Goal: Transaction & Acquisition: Subscribe to service/newsletter

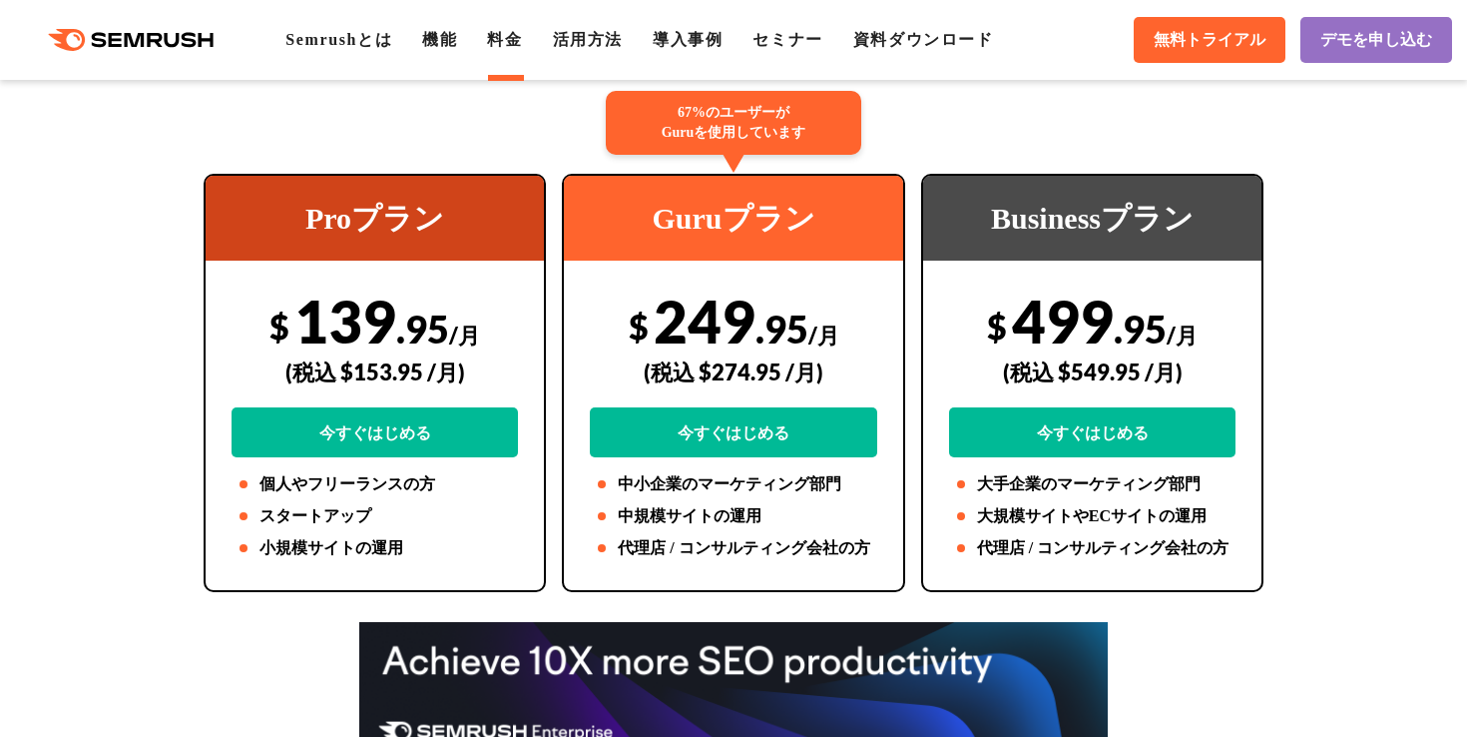
scroll to position [405, 0]
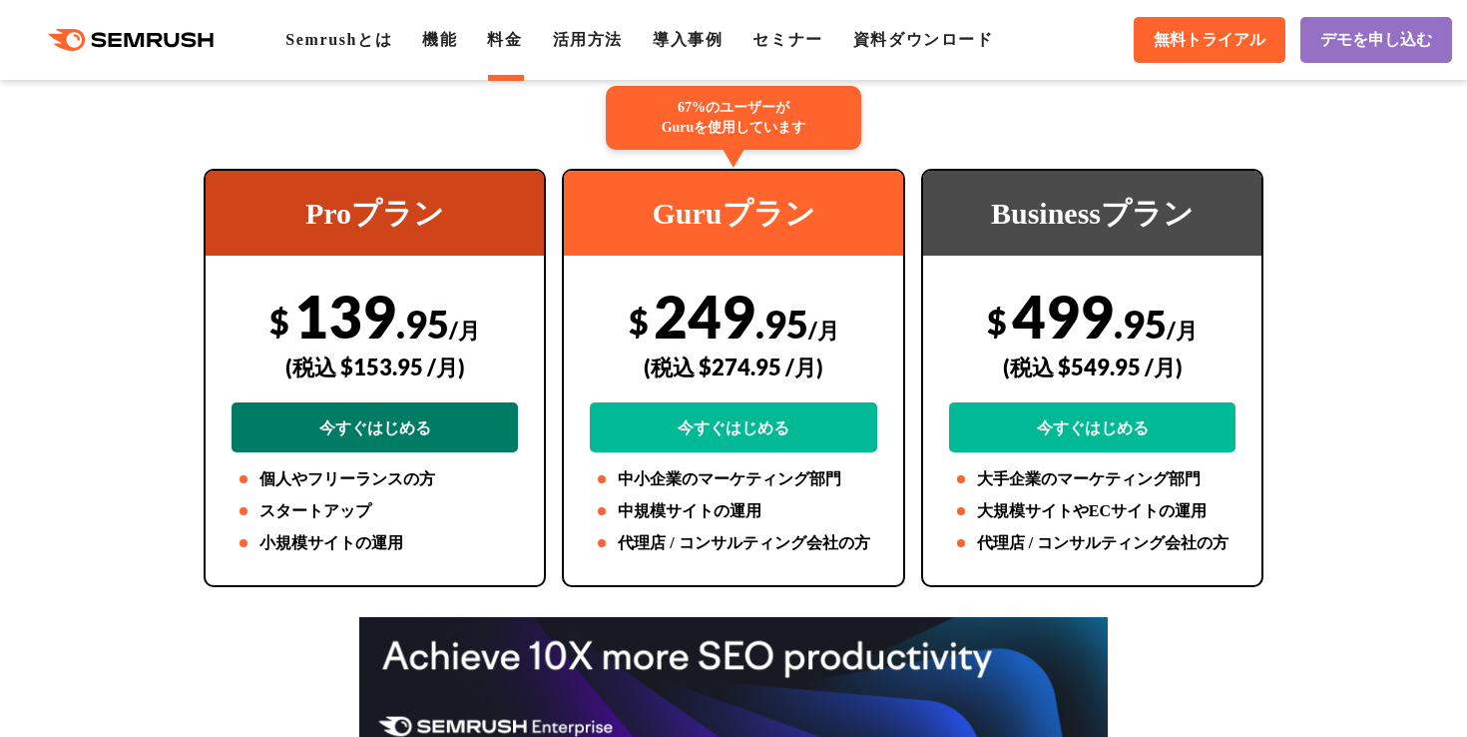
click at [386, 430] on link "今すぐはじめる" at bounding box center [375, 427] width 287 height 50
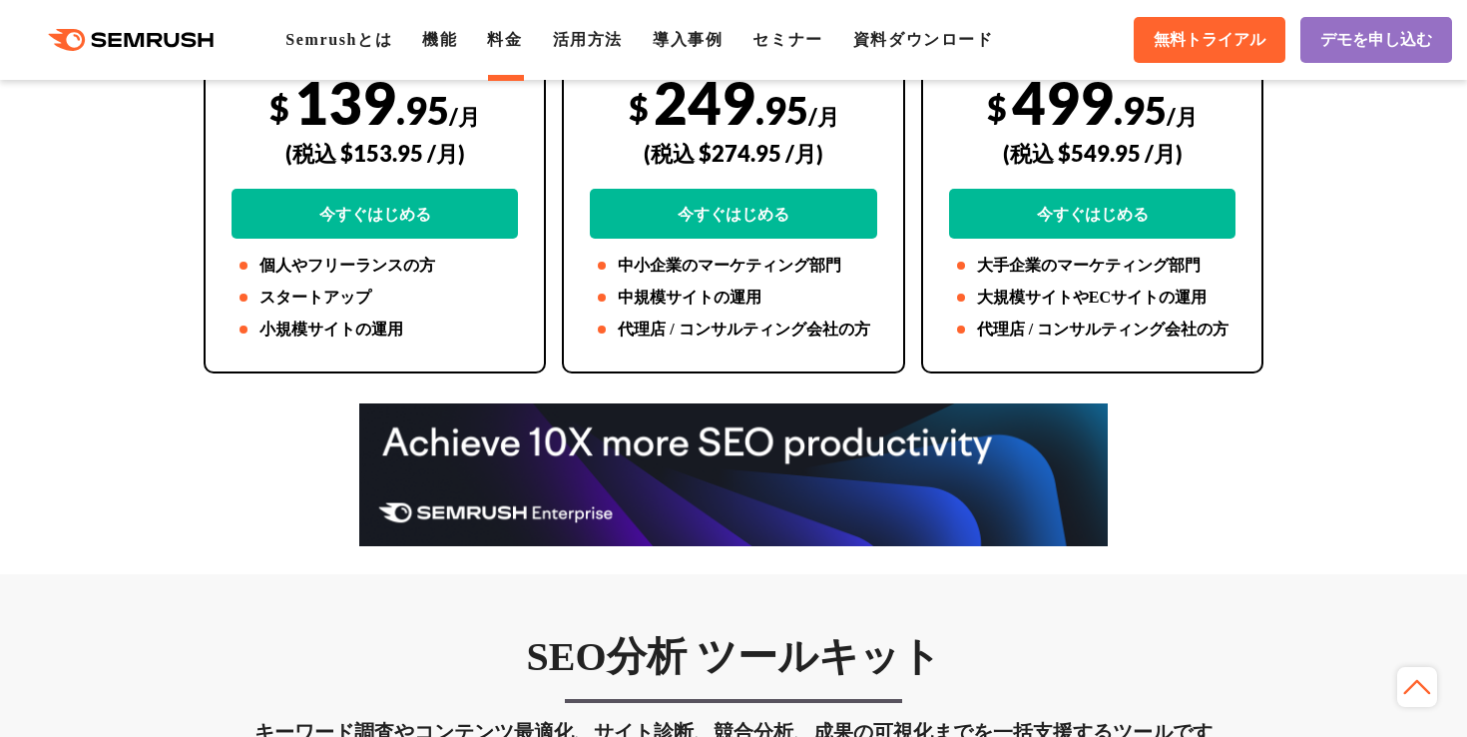
scroll to position [425, 0]
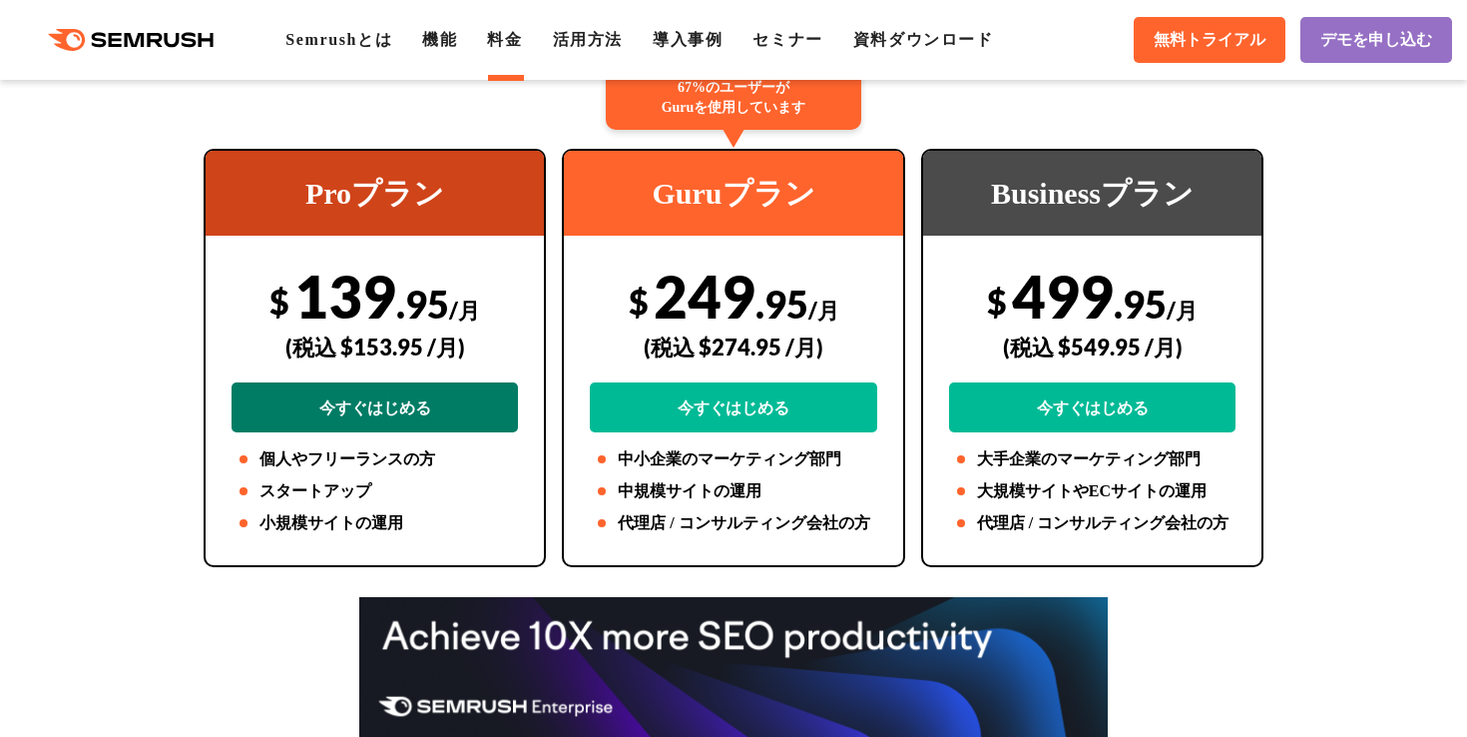
click at [440, 405] on link "今すぐはじめる" at bounding box center [375, 407] width 287 height 50
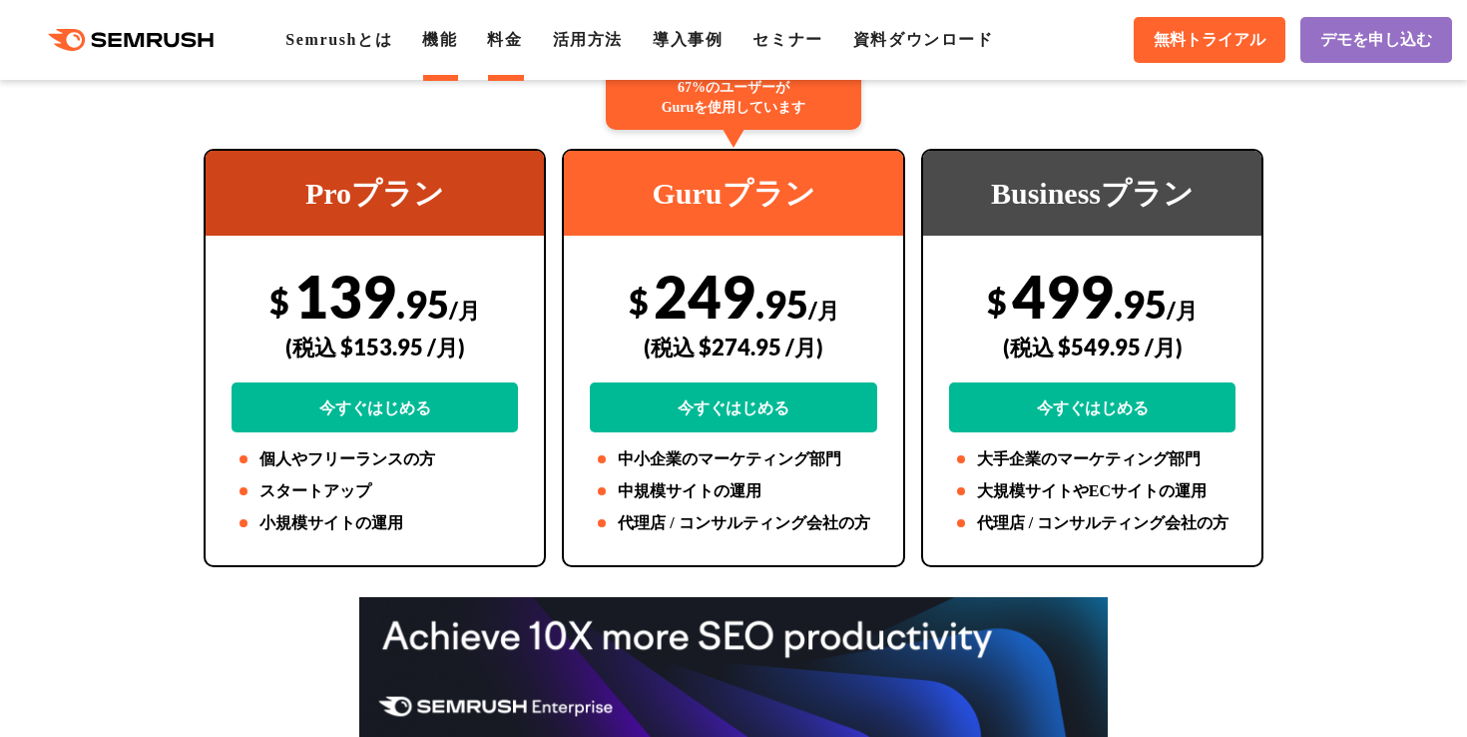
click at [451, 41] on link "機能" at bounding box center [439, 39] width 35 height 17
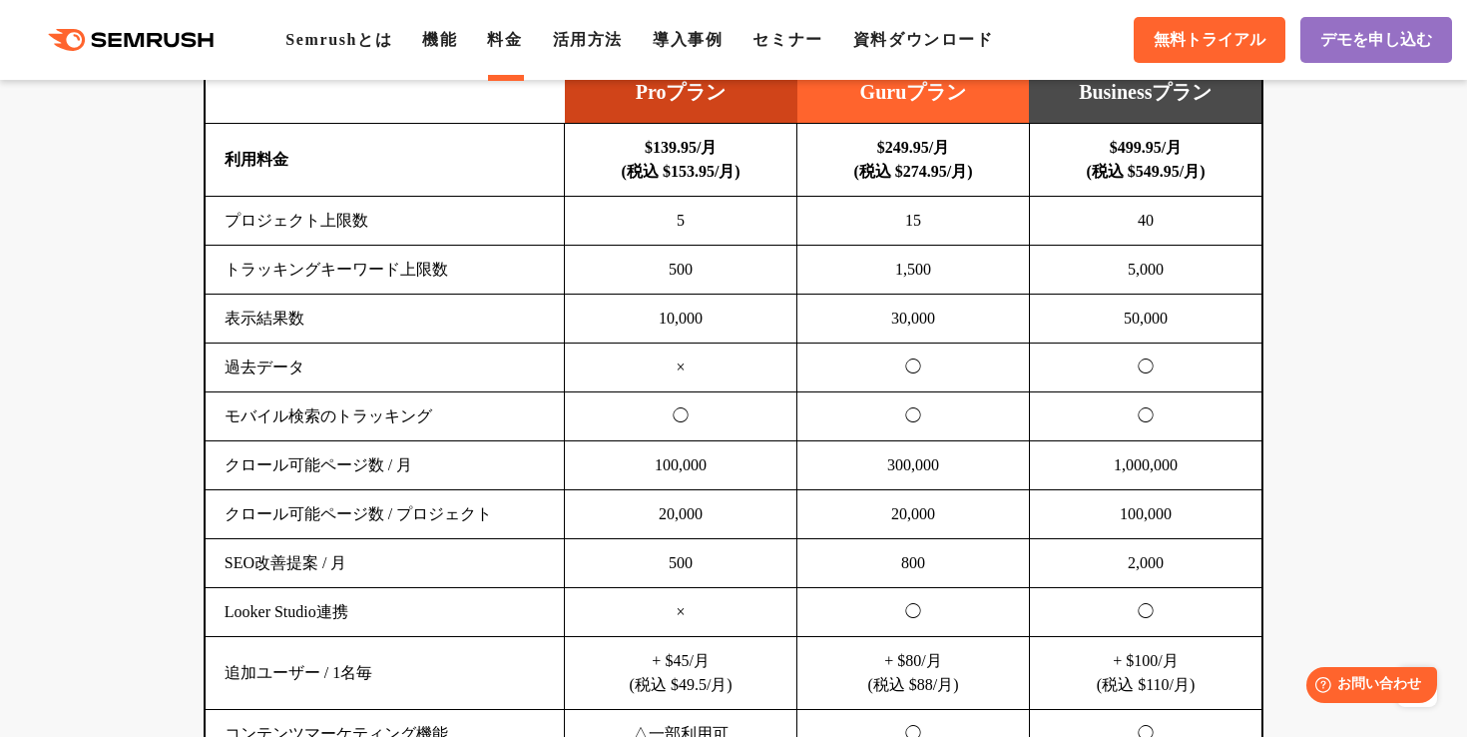
scroll to position [1333, 0]
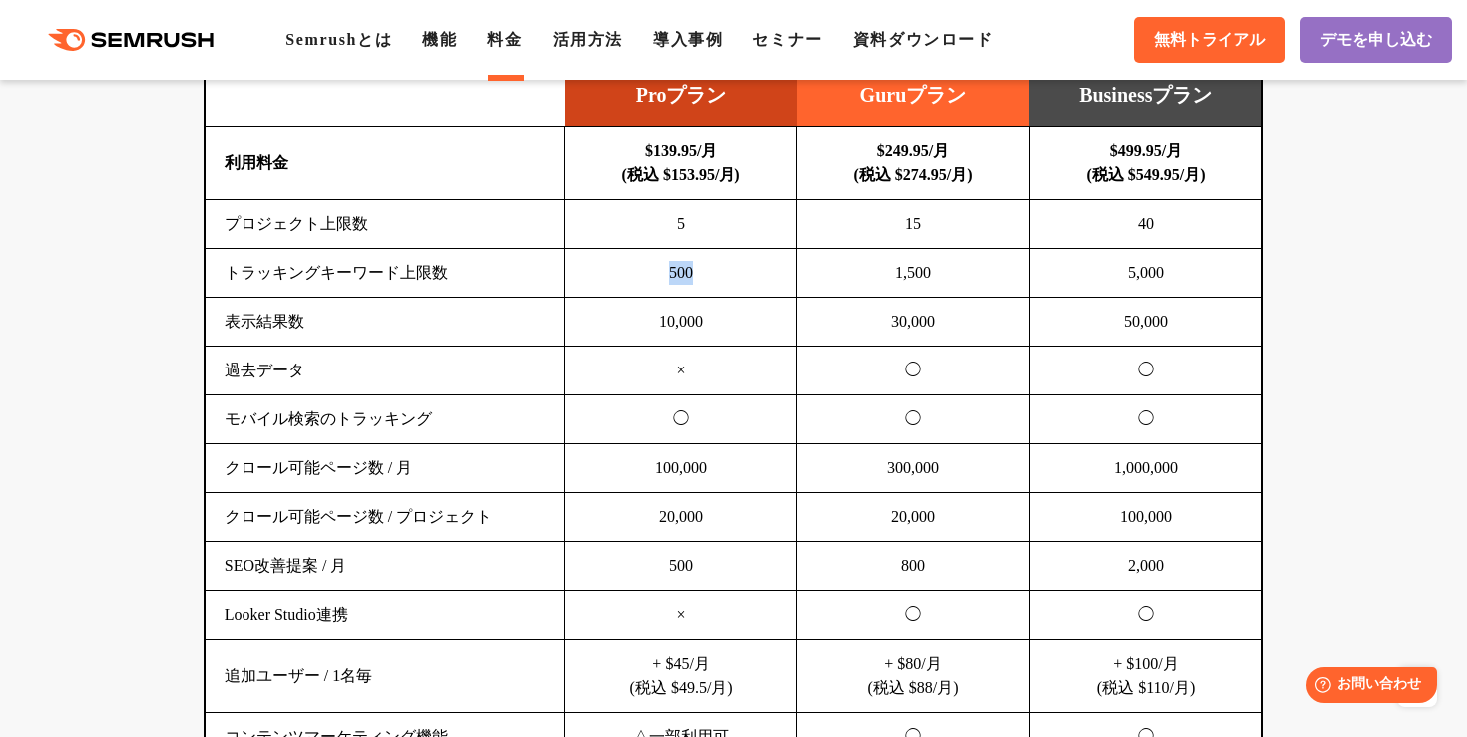
drag, startPoint x: 663, startPoint y: 266, endPoint x: 705, endPoint y: 266, distance: 41.9
click at [705, 266] on td "500" at bounding box center [681, 272] width 233 height 49
drag, startPoint x: 705, startPoint y: 266, endPoint x: 649, endPoint y: 266, distance: 55.9
click at [649, 266] on td "500" at bounding box center [681, 272] width 233 height 49
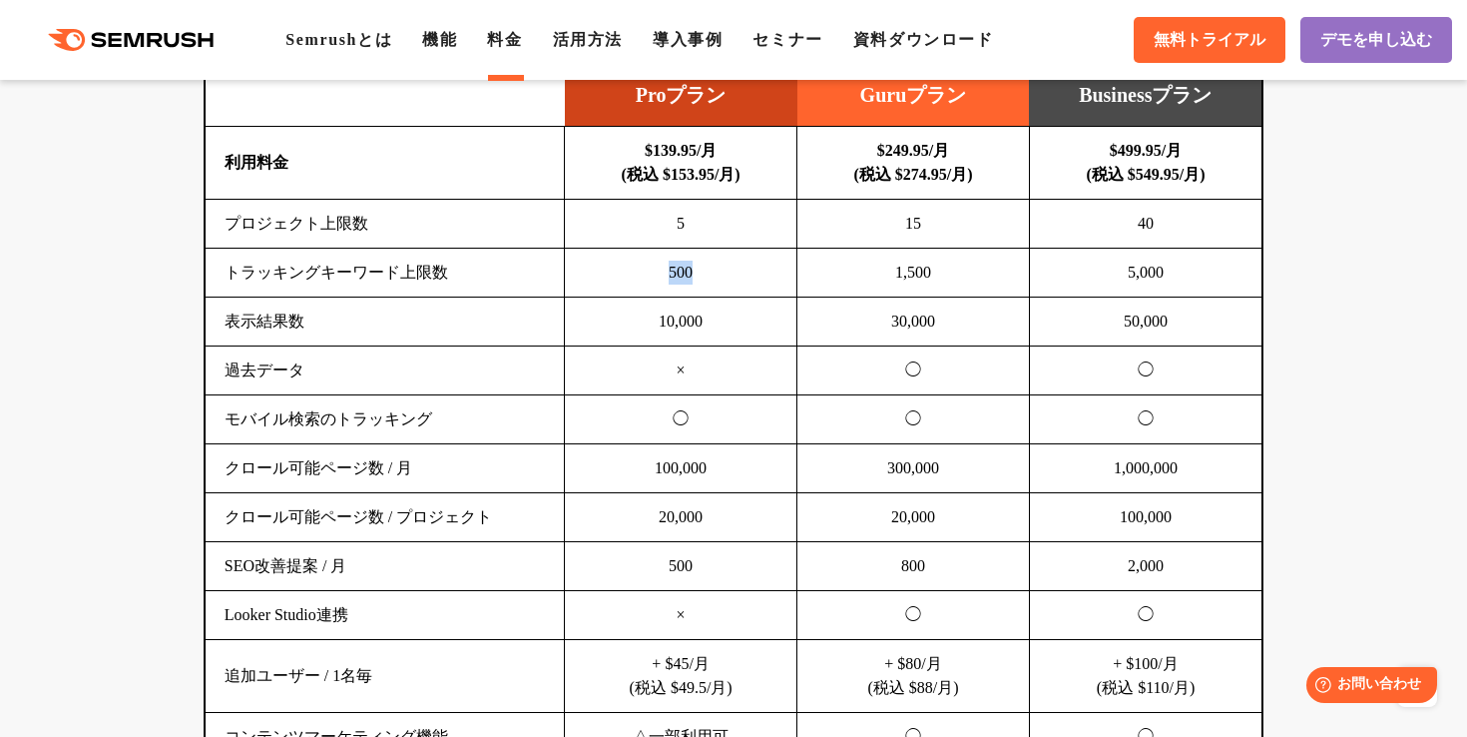
click at [649, 266] on td "500" at bounding box center [681, 272] width 233 height 49
drag, startPoint x: 649, startPoint y: 269, endPoint x: 748, endPoint y: 269, distance: 99.8
click at [748, 269] on td "500" at bounding box center [681, 272] width 233 height 49
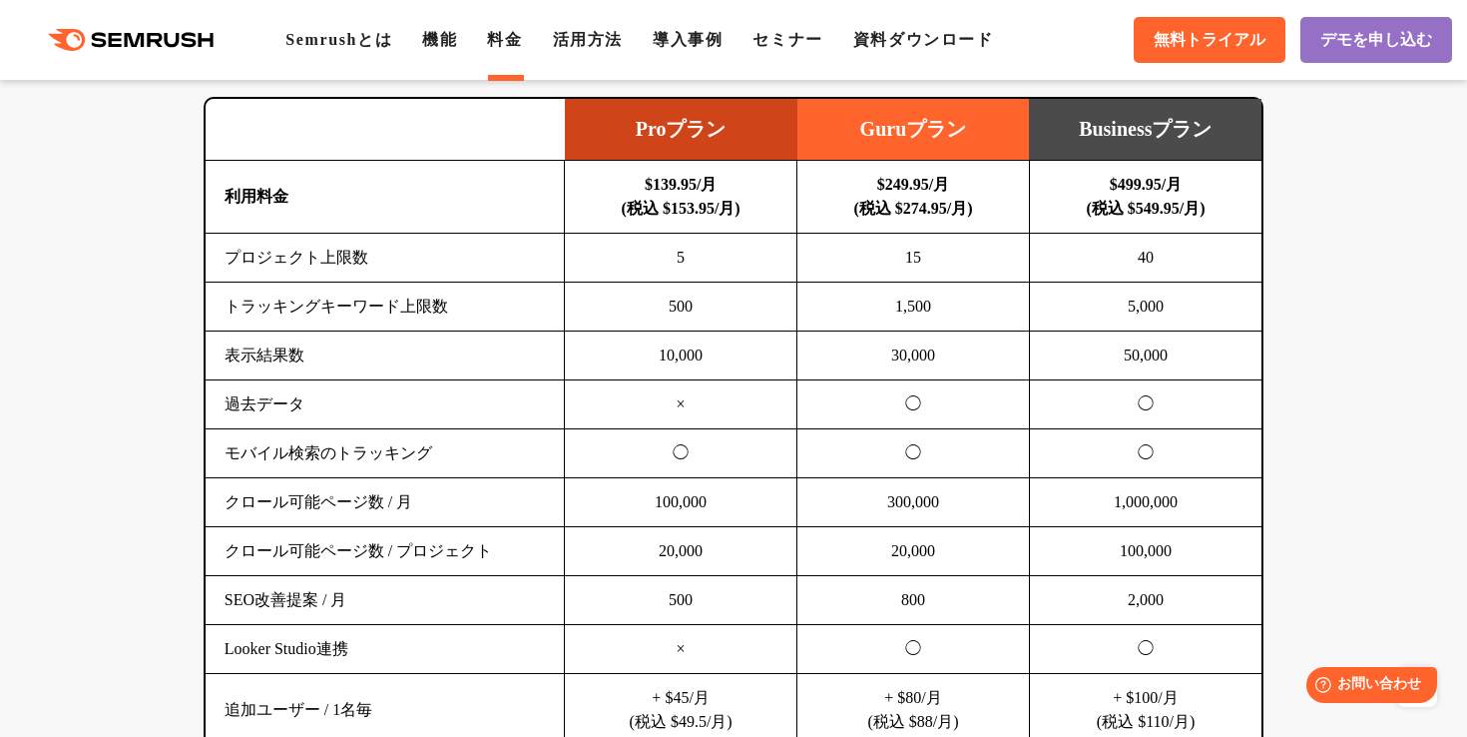
scroll to position [1303, 0]
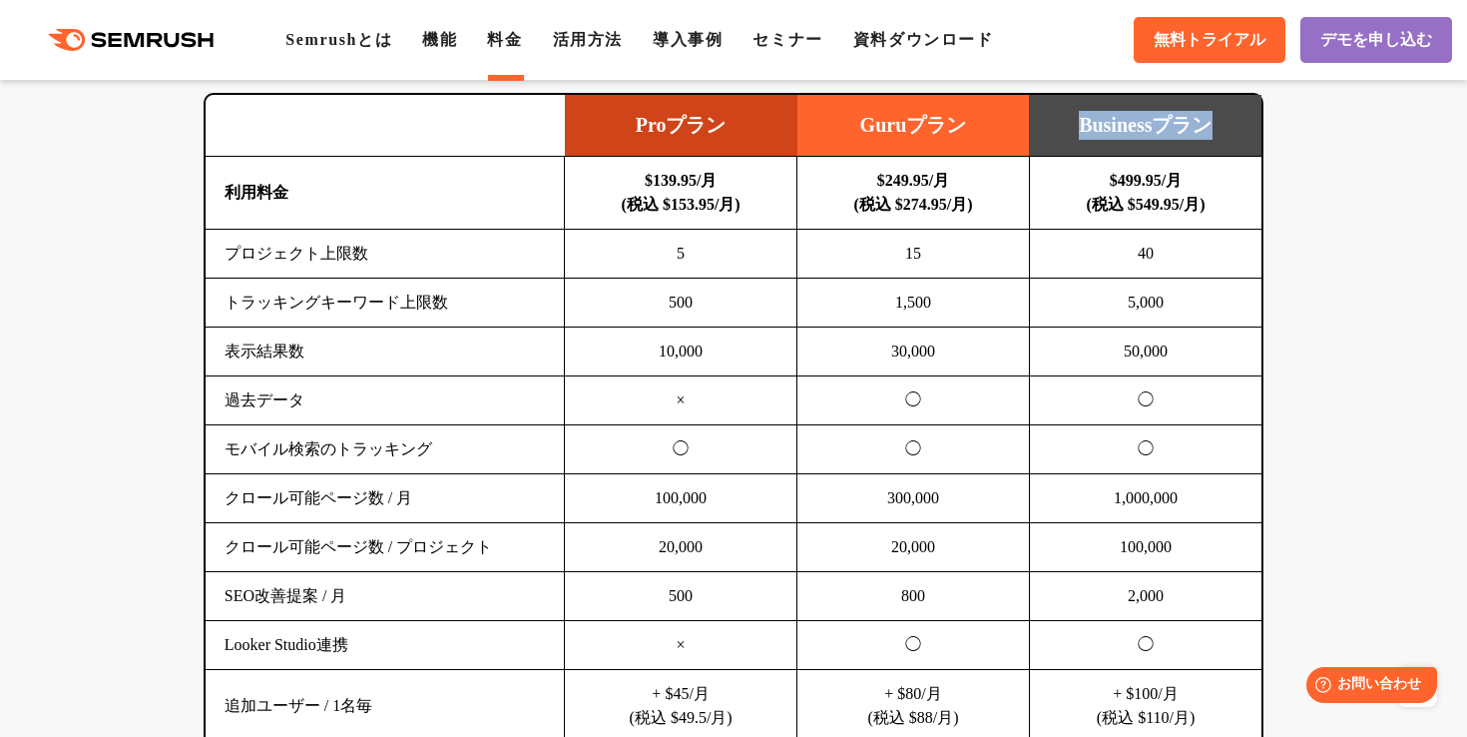
drag, startPoint x: 1070, startPoint y: 126, endPoint x: 1230, endPoint y: 124, distance: 159.7
click at [1230, 124] on td "Businessプラン" at bounding box center [1145, 126] width 233 height 62
drag, startPoint x: 1104, startPoint y: 185, endPoint x: 1240, endPoint y: 215, distance: 140.0
click at [1240, 215] on td "$499.95/月 (税込 $549.95/月)" at bounding box center [1145, 193] width 233 height 73
click at [1146, 208] on b "$499.95/月 (税込 $549.95/月)" at bounding box center [1146, 192] width 119 height 41
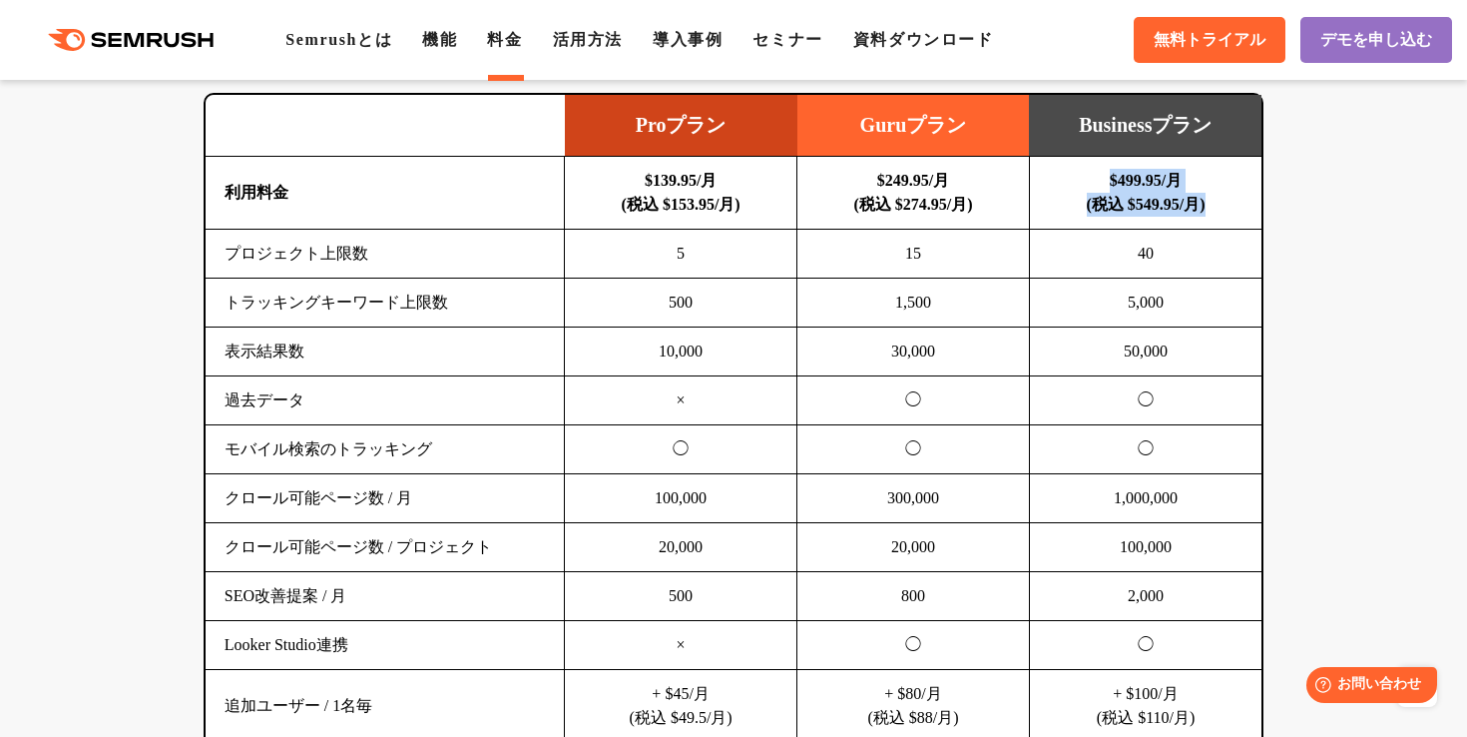
drag, startPoint x: 1097, startPoint y: 176, endPoint x: 1239, endPoint y: 208, distance: 146.2
click at [1239, 208] on td "$499.95/月 (税込 $549.95/月)" at bounding box center [1145, 193] width 233 height 73
click at [1048, 210] on td "$499.95/月 (税込 $549.95/月)" at bounding box center [1145, 193] width 233 height 73
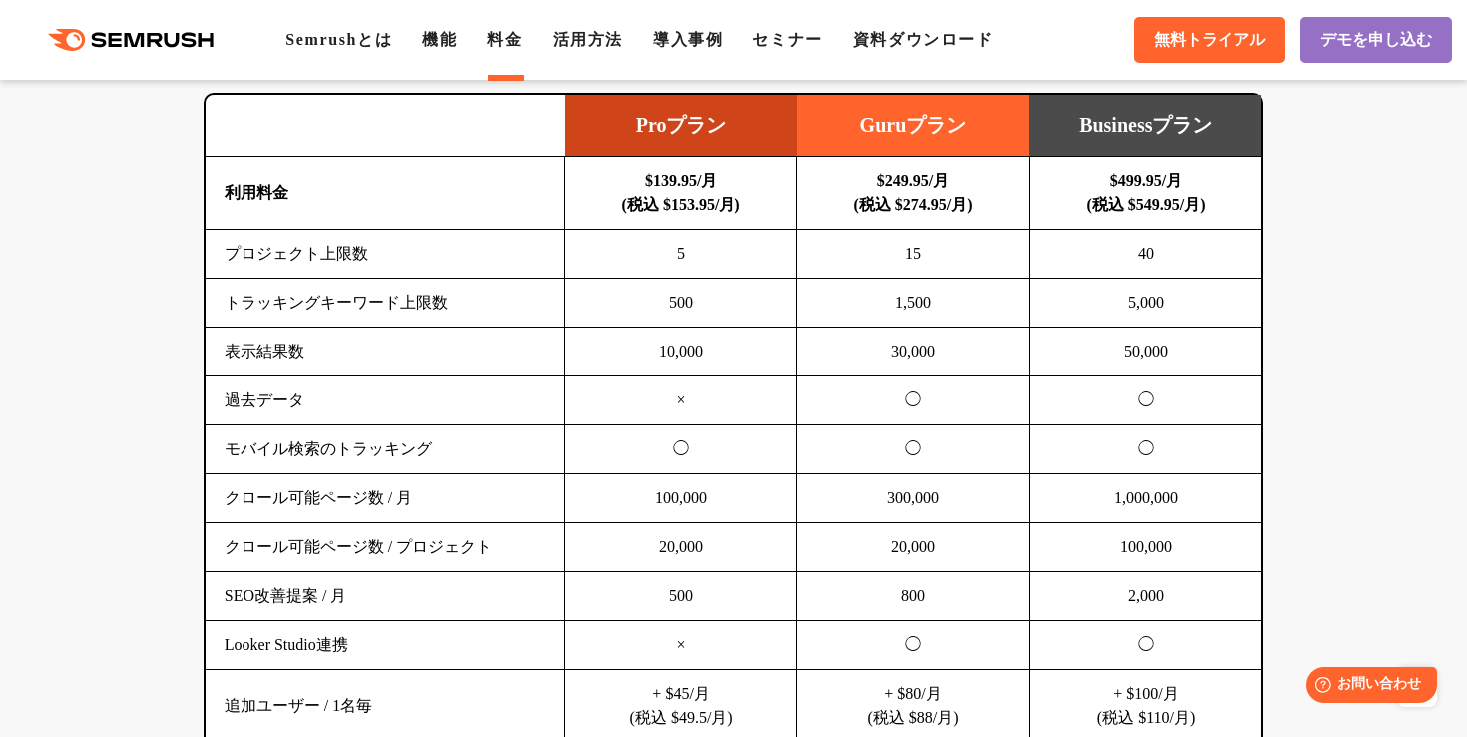
click at [1045, 201] on td "$499.95/月 (税込 $549.95/月)" at bounding box center [1145, 193] width 233 height 73
click at [1048, 208] on td "$499.95/月 (税込 $549.95/月)" at bounding box center [1145, 193] width 233 height 73
click at [1048, 213] on td "$499.95/月 (税込 $549.95/月)" at bounding box center [1145, 193] width 233 height 73
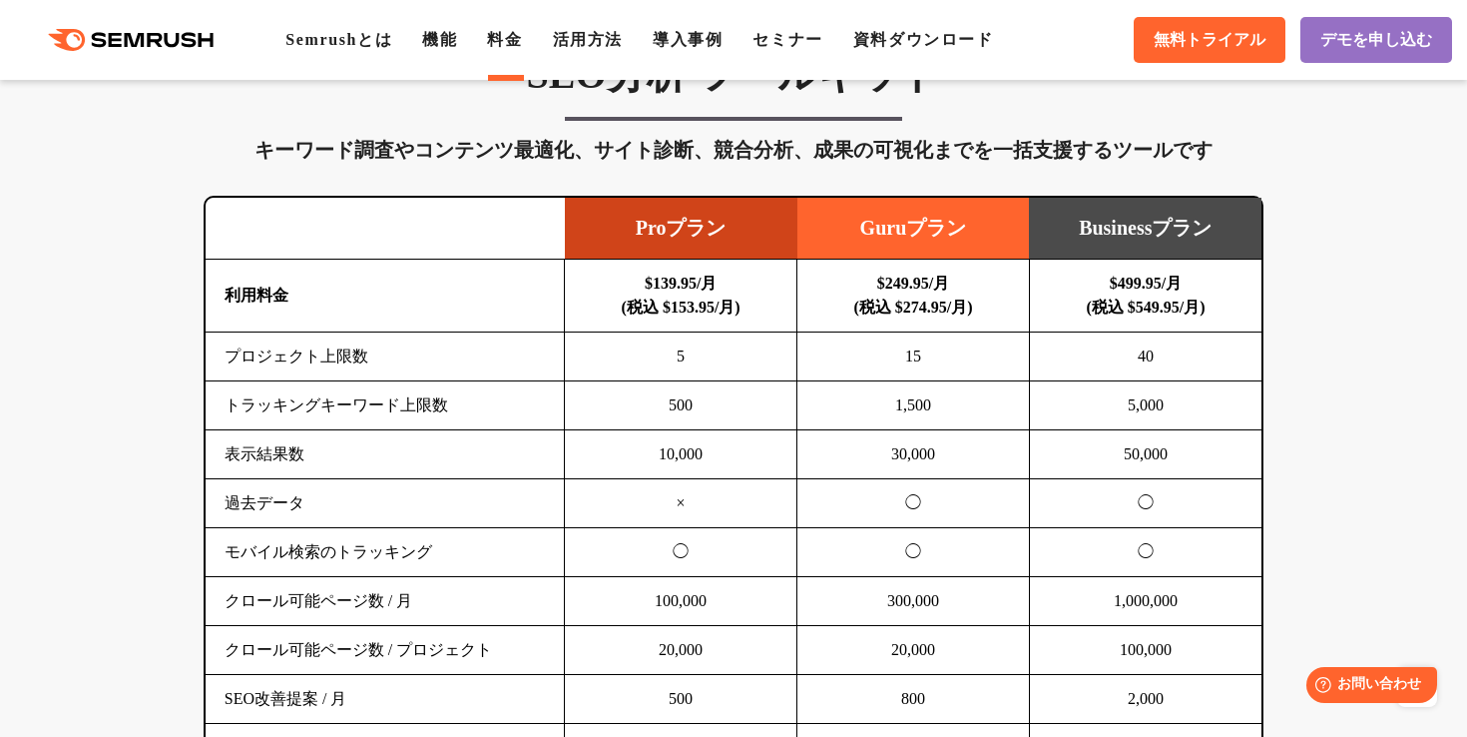
scroll to position [1192, 0]
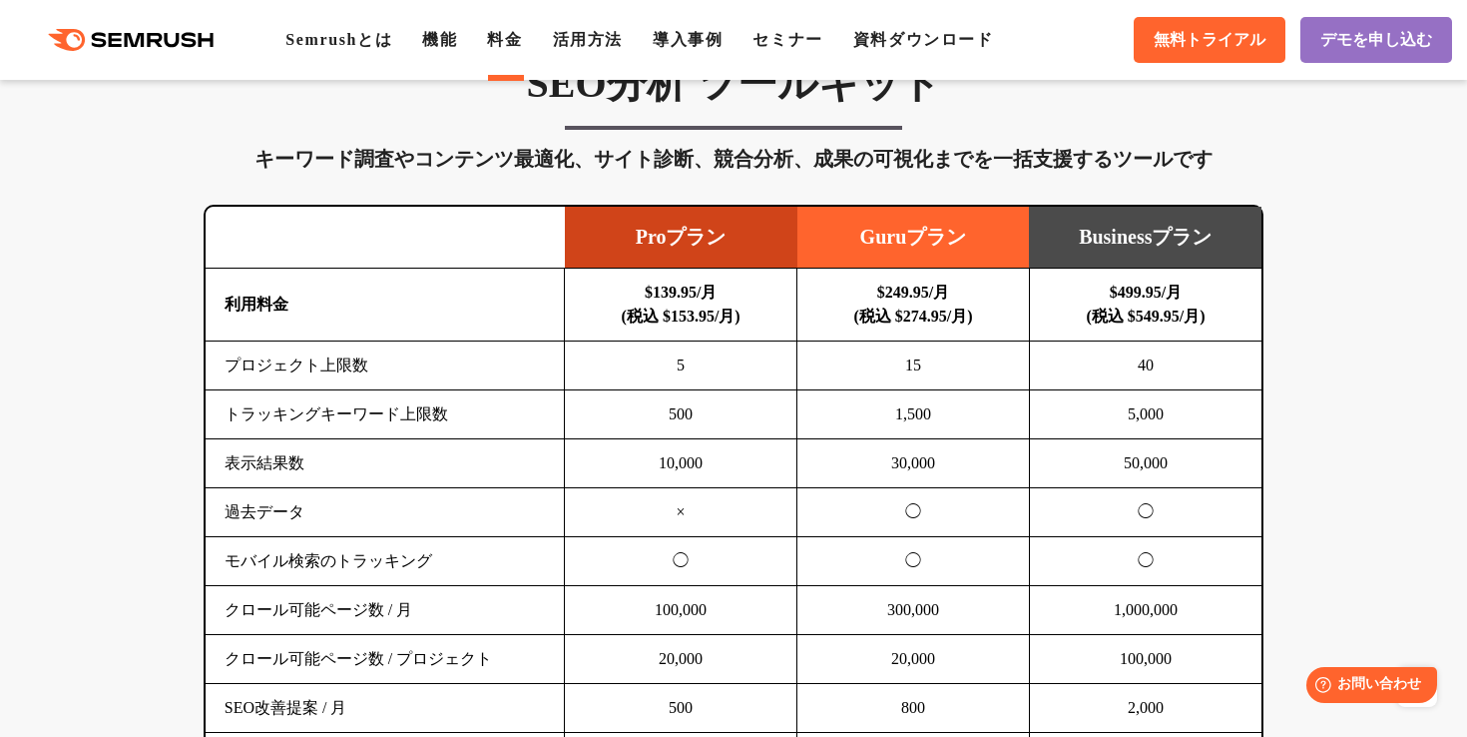
click at [1232, 319] on td "$499.95/月 (税込 $549.95/月)" at bounding box center [1145, 304] width 233 height 73
click at [1237, 300] on td "$499.95/月 (税込 $549.95/月)" at bounding box center [1145, 304] width 233 height 73
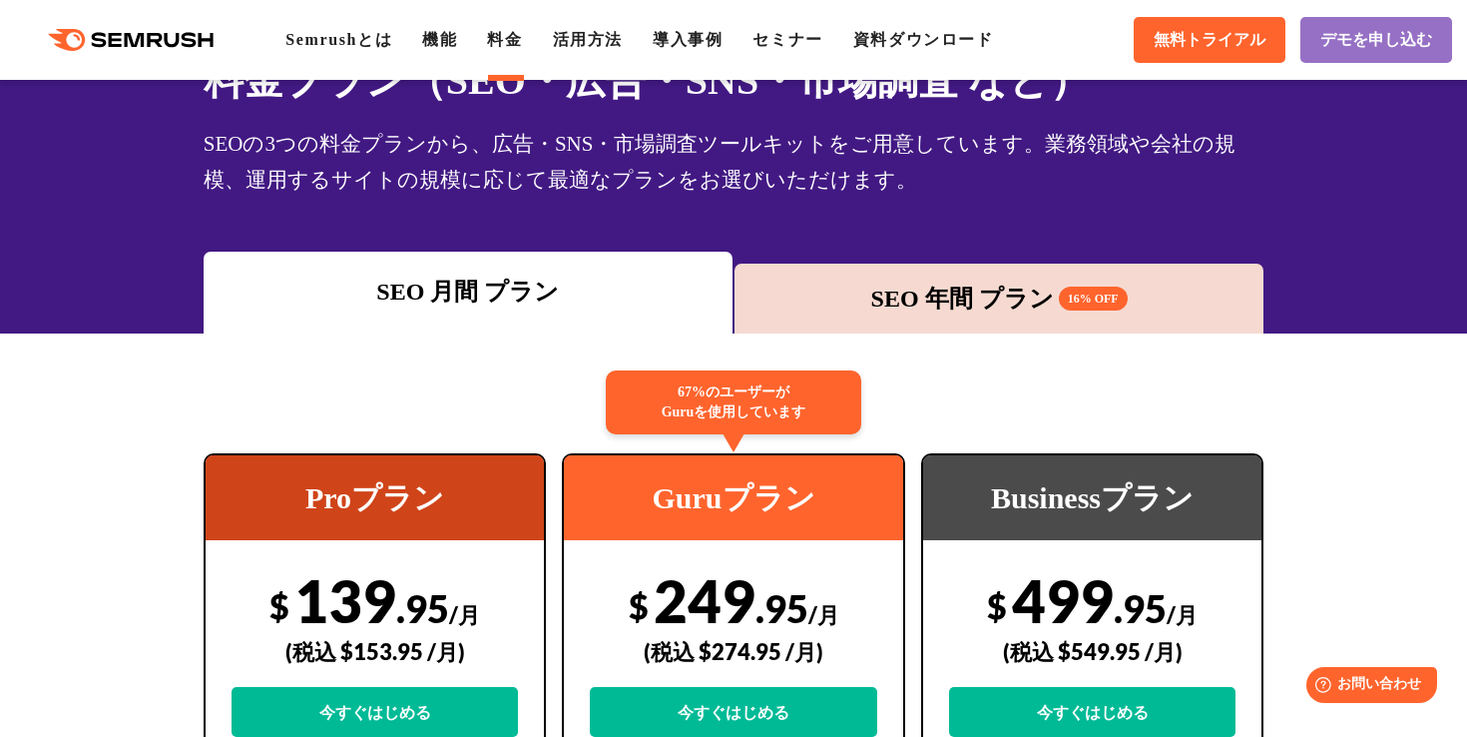
scroll to position [0, 0]
